Goal: Task Accomplishment & Management: Use online tool/utility

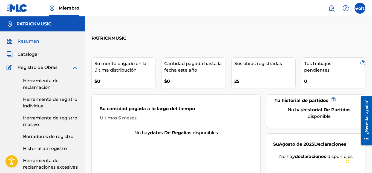
click at [75, 67] on img at bounding box center [75, 67] width 7 height 7
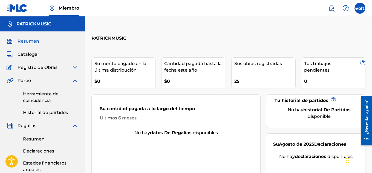
click at [75, 80] on img at bounding box center [75, 81] width 7 height 7
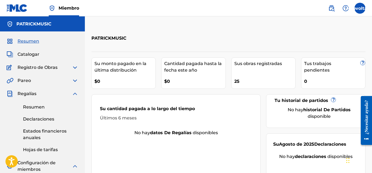
click at [74, 93] on img at bounding box center [75, 94] width 7 height 7
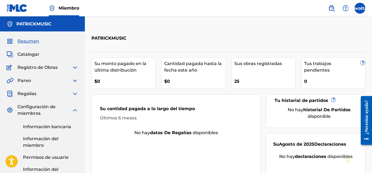
click at [75, 110] on img at bounding box center [75, 110] width 7 height 7
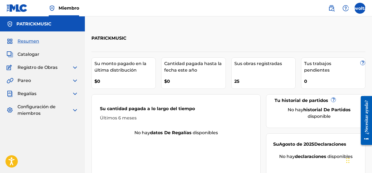
click at [76, 93] on img at bounding box center [75, 94] width 7 height 7
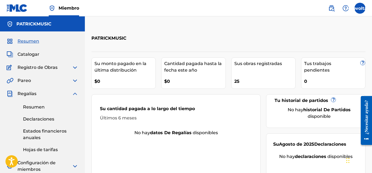
click at [39, 106] on font "Resumen" at bounding box center [34, 107] width 22 height 5
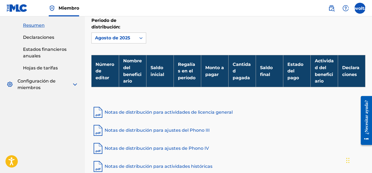
scroll to position [83, 0]
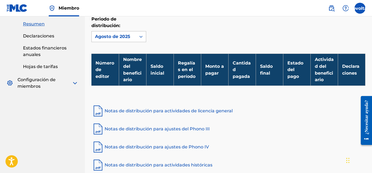
click at [136, 37] on div at bounding box center [141, 37] width 10 height 10
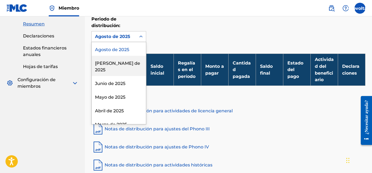
click at [123, 62] on font "Julio de 2025" at bounding box center [117, 67] width 45 height 12
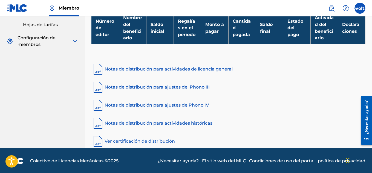
scroll to position [126, 0]
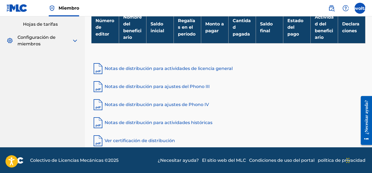
click at [160, 123] on font "Notas de distribución para actividades históricas" at bounding box center [159, 122] width 108 height 5
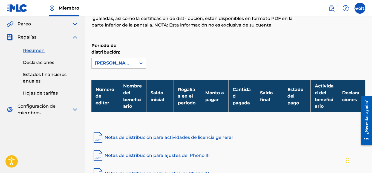
scroll to position [0, 0]
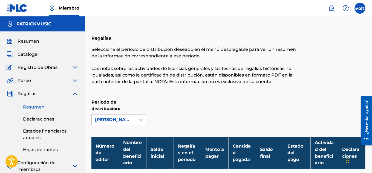
click at [18, 9] on img at bounding box center [17, 8] width 21 height 8
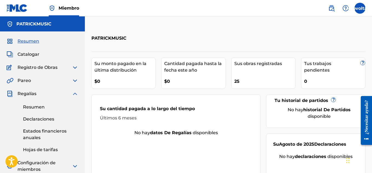
scroll to position [16, 0]
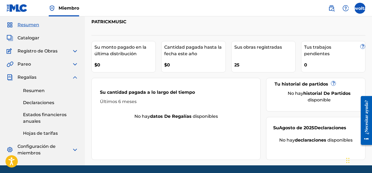
click at [245, 68] on div "25" at bounding box center [264, 63] width 61 height 12
click at [74, 77] on img at bounding box center [75, 77] width 7 height 7
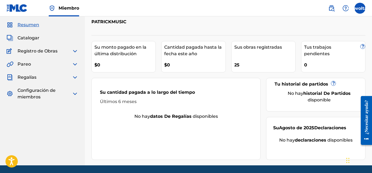
click at [28, 40] on font "Catalogar" at bounding box center [29, 37] width 22 height 5
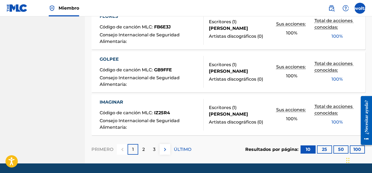
scroll to position [454, 0]
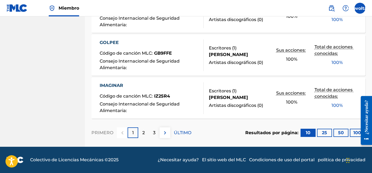
click at [354, 132] on font "100" at bounding box center [358, 132] width 8 height 5
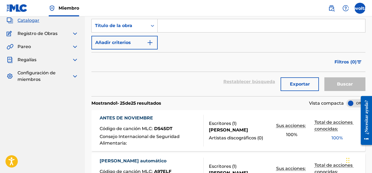
scroll to position [2, 0]
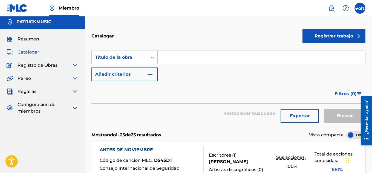
click at [75, 64] on img at bounding box center [75, 65] width 7 height 7
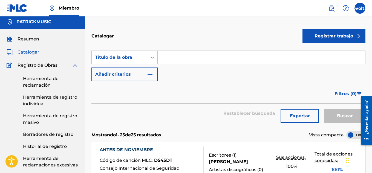
click at [61, 98] on font "Herramienta de registro individual" at bounding box center [50, 101] width 54 height 12
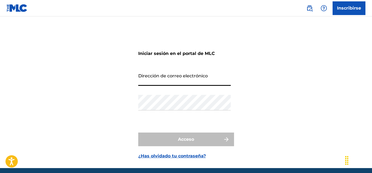
type input "[EMAIL_ADDRESS][DOMAIN_NAME]"
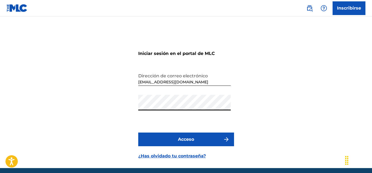
click at [165, 138] on button "Acceso" at bounding box center [186, 140] width 96 height 14
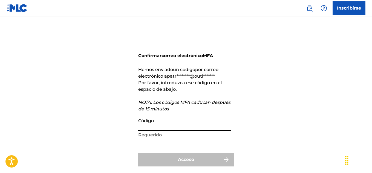
click at [161, 125] on input "Código" at bounding box center [184, 123] width 93 height 16
paste input "290800"
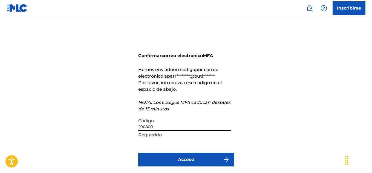
type input "290800"
click at [138, 153] on button "Acceso" at bounding box center [186, 160] width 96 height 14
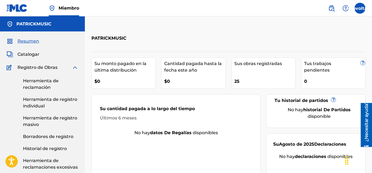
click at [43, 106] on font "Herramienta de registro individual" at bounding box center [50, 103] width 54 height 12
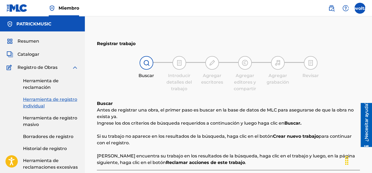
click at [74, 68] on img at bounding box center [75, 67] width 7 height 7
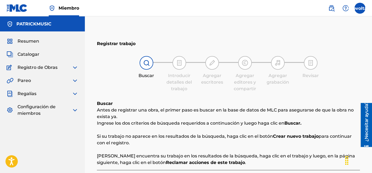
click at [76, 81] on img at bounding box center [75, 81] width 7 height 7
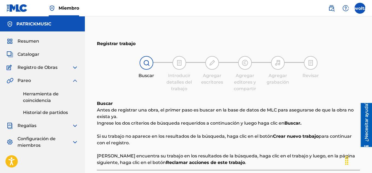
click at [48, 97] on link "Herramienta de coincidencia" at bounding box center [50, 97] width 55 height 13
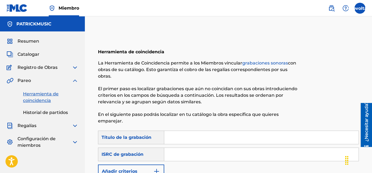
click at [192, 133] on input "Formulario de búsqueda" at bounding box center [261, 137] width 194 height 13
click at [181, 152] on input "Formulario de búsqueda" at bounding box center [261, 154] width 194 height 13
paste input "290800"
type input "290800"
drag, startPoint x: 203, startPoint y: 150, endPoint x: 160, endPoint y: 152, distance: 43.0
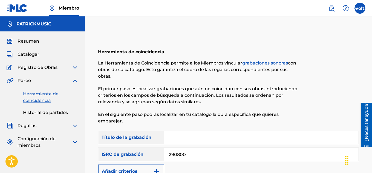
click at [160, 152] on div "Búsqueda con criterios 0fc866be-25d1-4bf1-88ee-b71327ba2e24 ISRC de grabación 2…" at bounding box center [228, 155] width 261 height 14
paste input "GBMJG1814972"
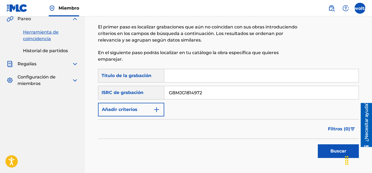
type input "GBMJG1814972"
click at [334, 152] on font "Buscar" at bounding box center [339, 151] width 16 height 5
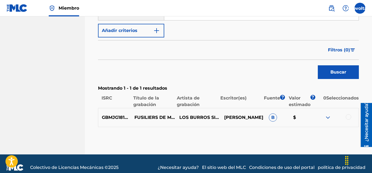
scroll to position [142, 0]
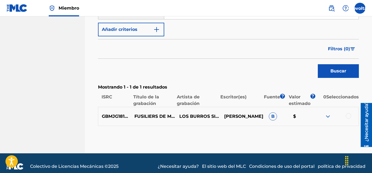
click at [327, 117] on img at bounding box center [328, 116] width 7 height 7
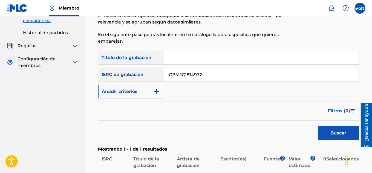
scroll to position [78, 0]
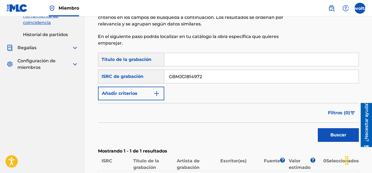
drag, startPoint x: 141, startPoint y: 71, endPoint x: 101, endPoint y: 72, distance: 39.7
click at [101, 72] on div "Búsqueda con criterios 0fc866be-25d1-4bf1-88ee-b71327ba2e24 ISRC de grabación G…" at bounding box center [228, 77] width 261 height 14
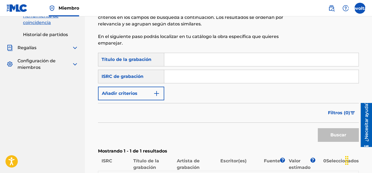
paste input "[URL][DOMAIN_NAME]"
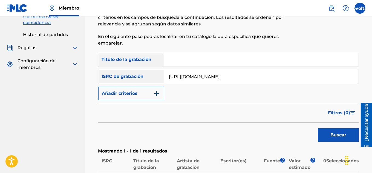
type input "[URL][DOMAIN_NAME]"
drag, startPoint x: 290, startPoint y: 77, endPoint x: 85, endPoint y: 52, distance: 206.0
click at [85, 52] on div "Herramienta de coincidencia La Herramienta de Coincidencia permite a los Miembr…" at bounding box center [228, 106] width 287 height 308
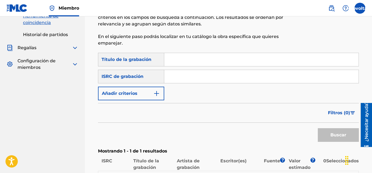
paste input "QZPLR2593705"
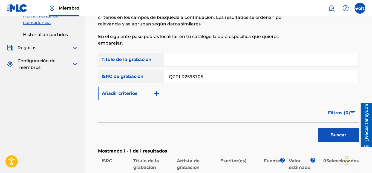
type input "QZPLR2593705"
click at [334, 137] on font "Buscar" at bounding box center [339, 135] width 16 height 5
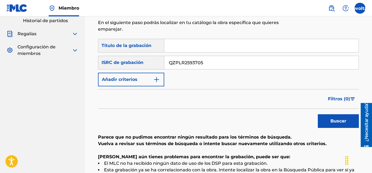
scroll to position [92, 0]
click at [333, 119] on font "Buscar" at bounding box center [339, 120] width 16 height 5
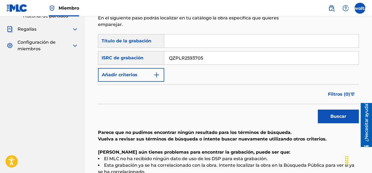
scroll to position [0, 0]
